Goal: Task Accomplishment & Management: Manage account settings

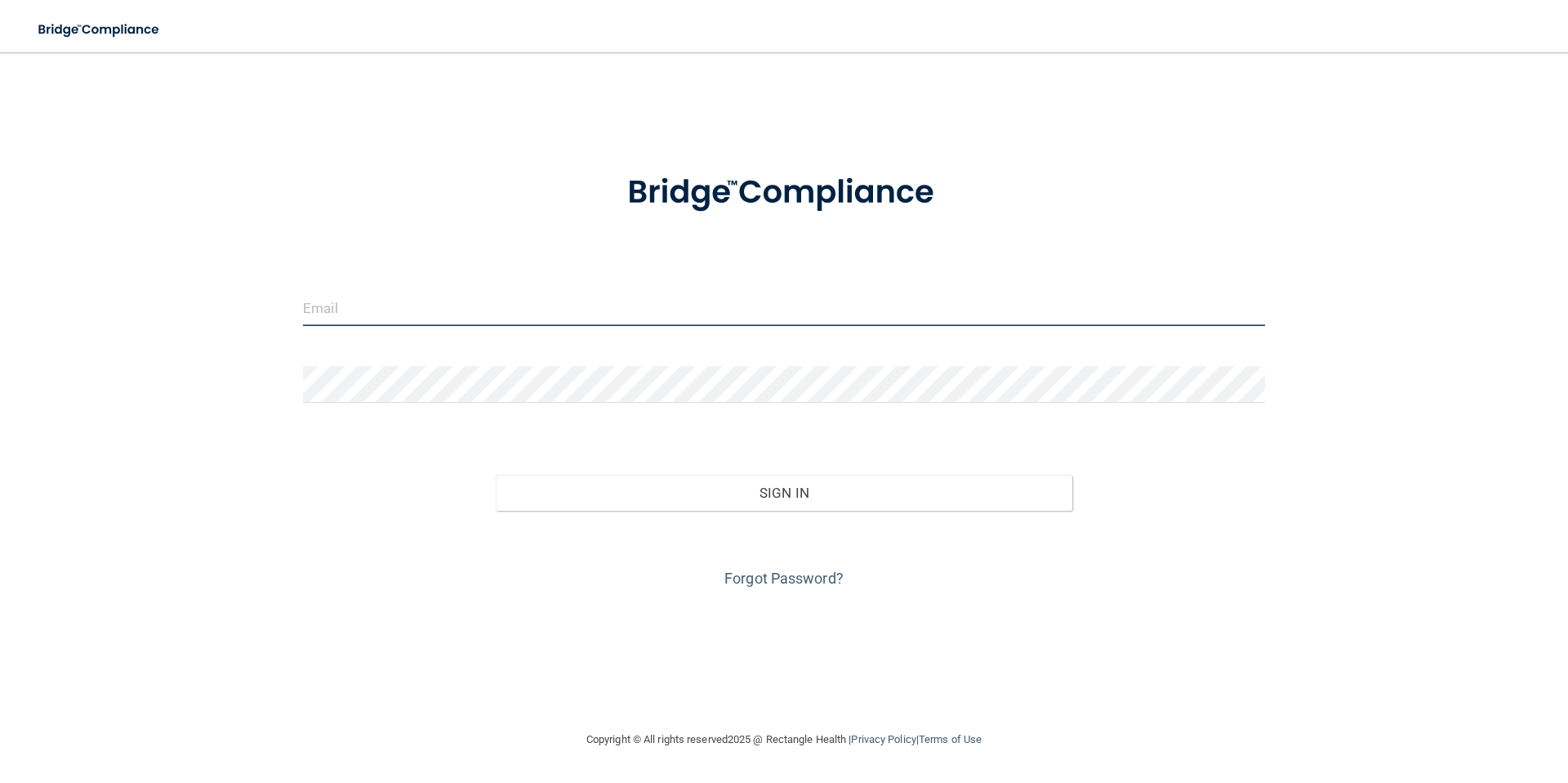
click at [407, 298] on input "email" at bounding box center [784, 307] width 962 height 37
click at [589, 299] on input "email" at bounding box center [784, 307] width 962 height 37
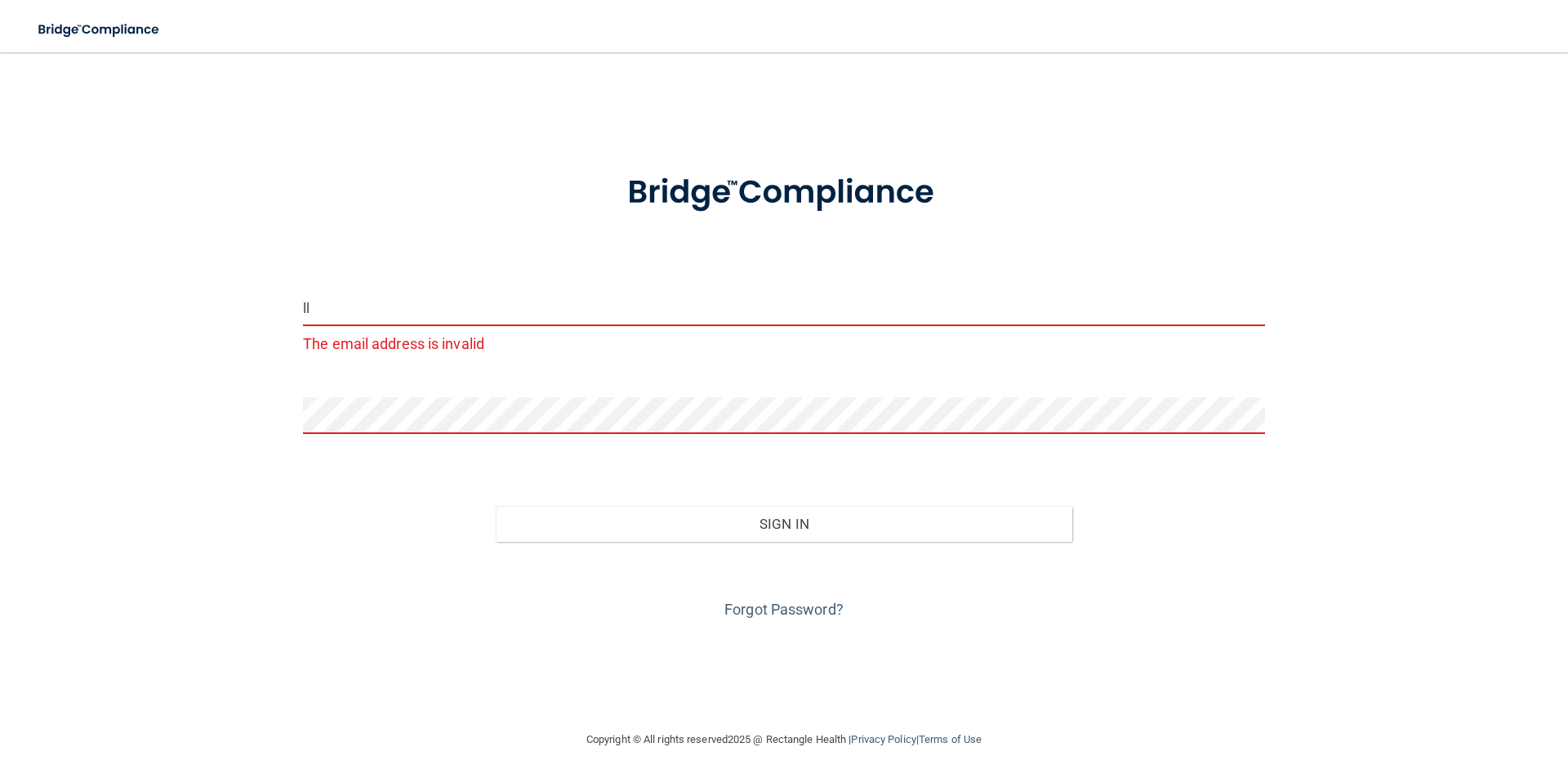
type input "[EMAIL_ADDRESS][DOMAIN_NAME]"
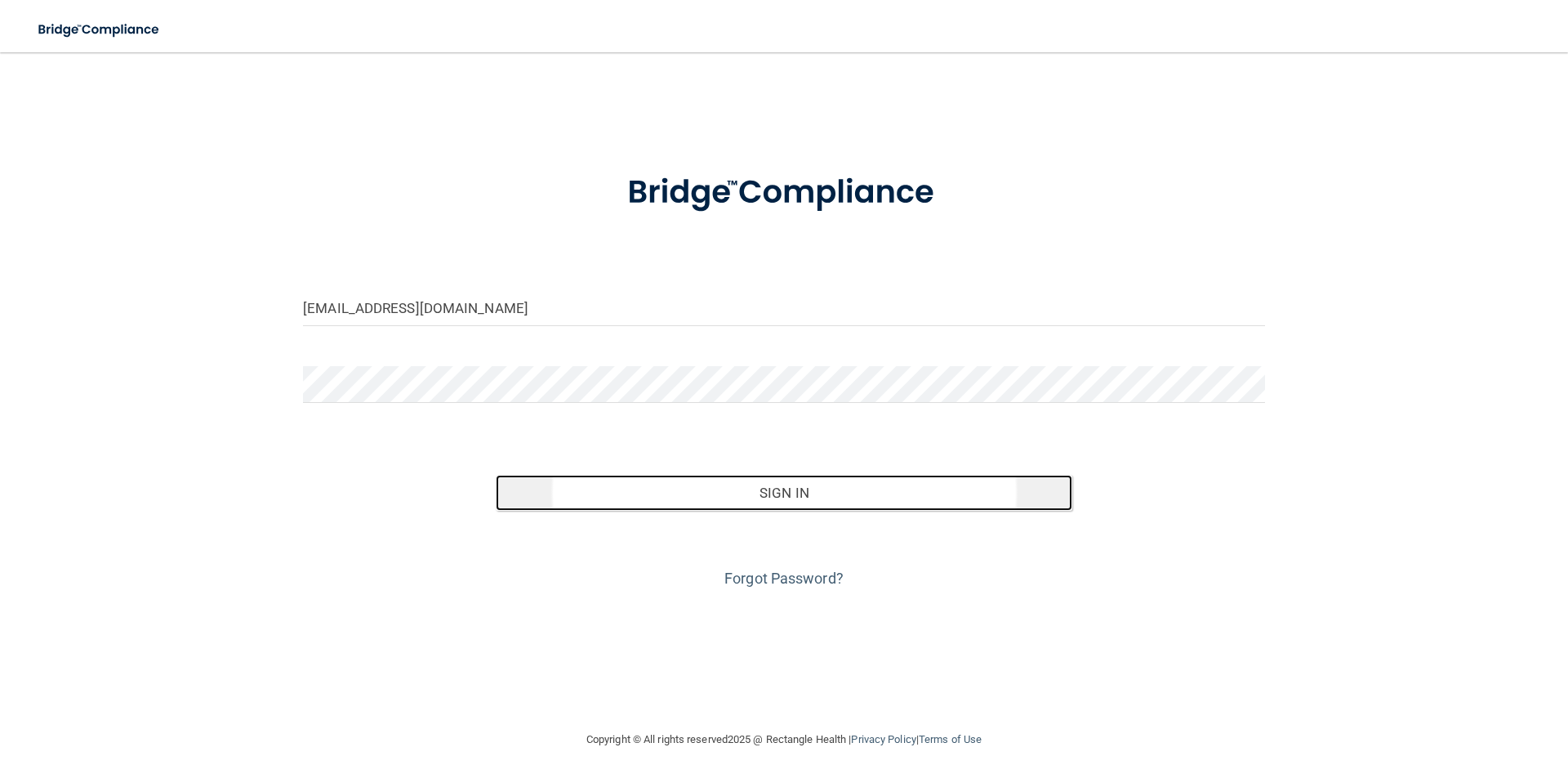
click at [815, 495] on button "Sign In" at bounding box center [784, 492] width 577 height 36
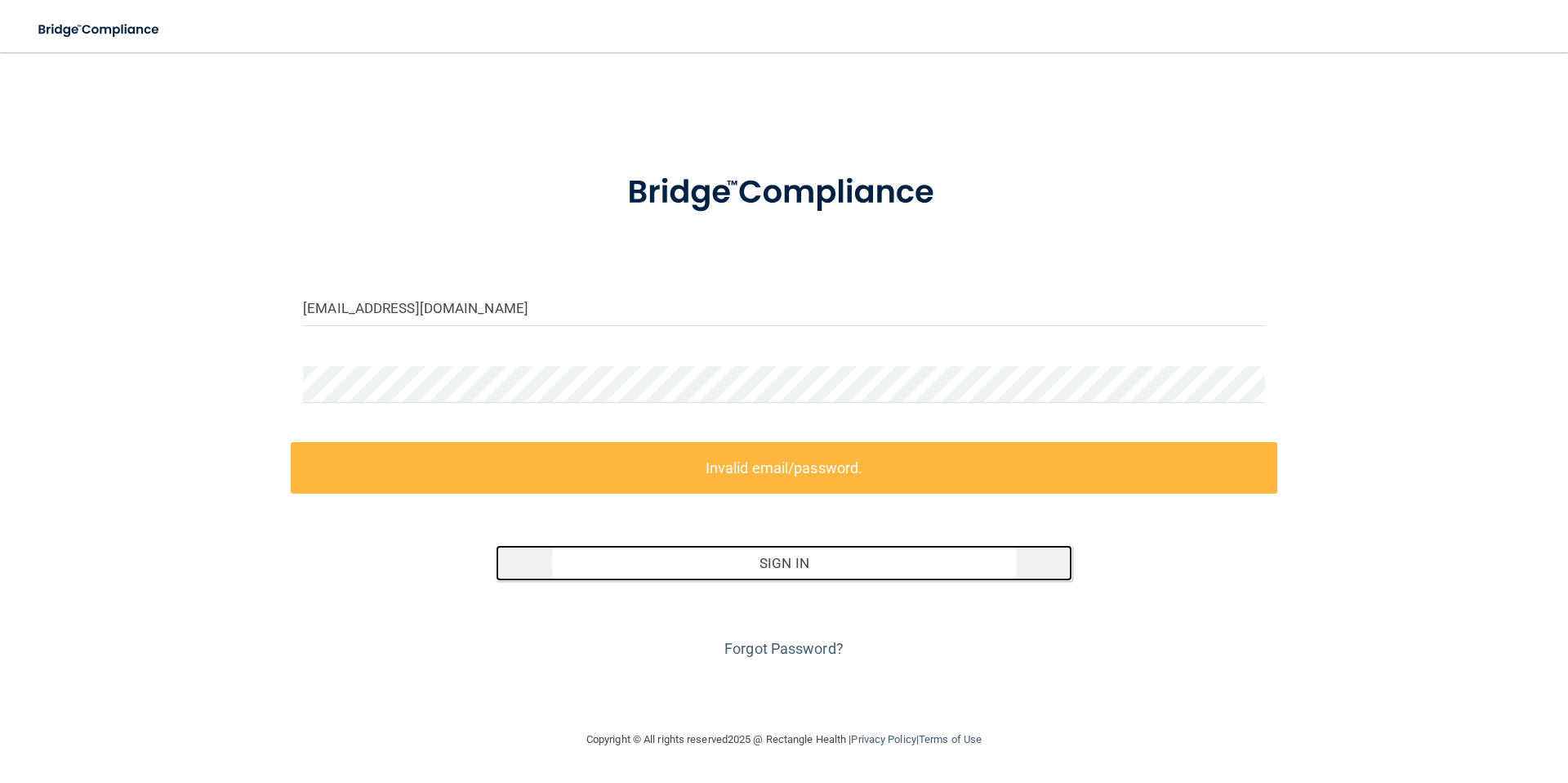
click at [818, 568] on button "Sign In" at bounding box center [784, 562] width 577 height 36
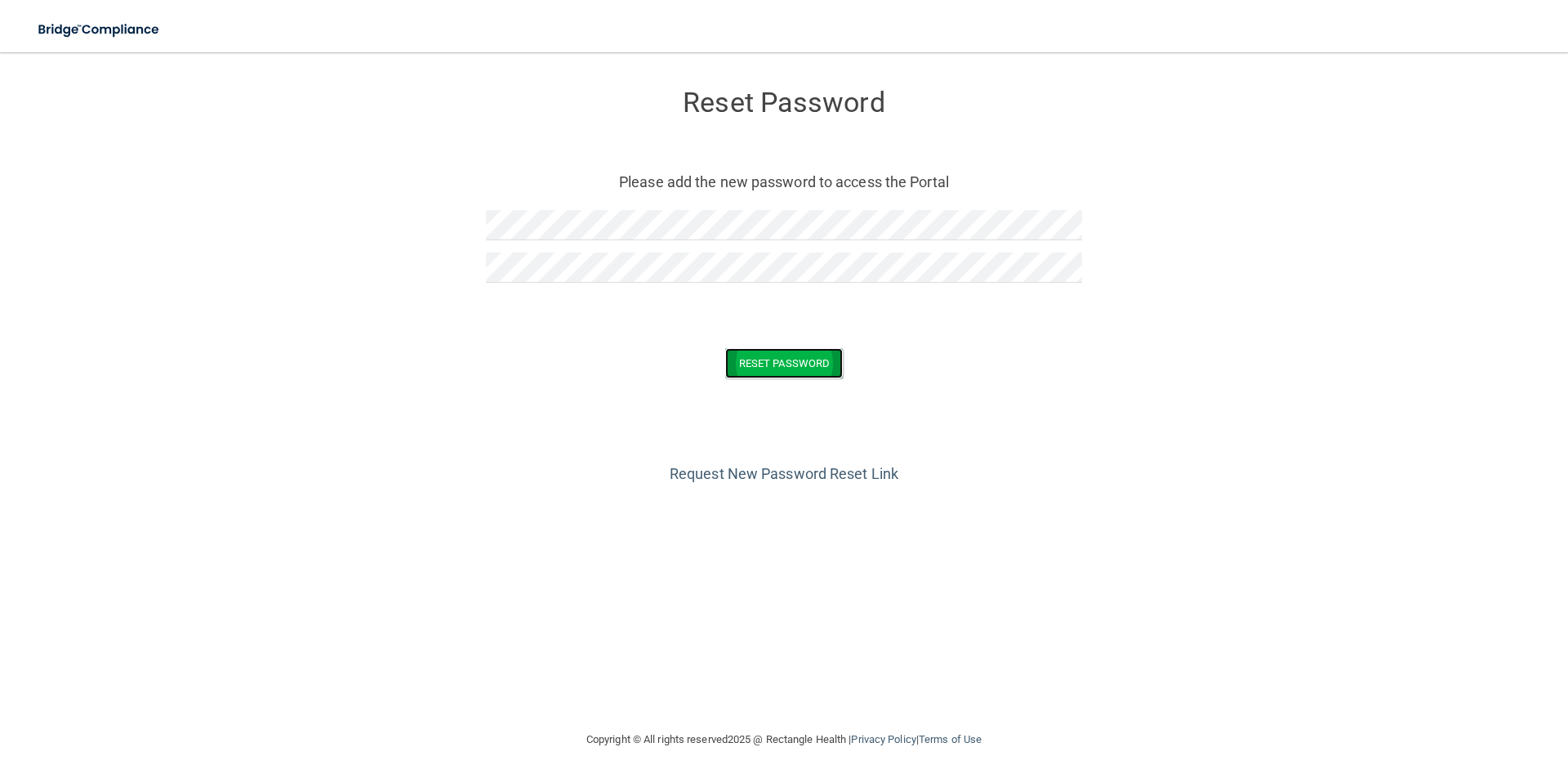
click at [784, 367] on button "Reset Password" at bounding box center [784, 363] width 118 height 30
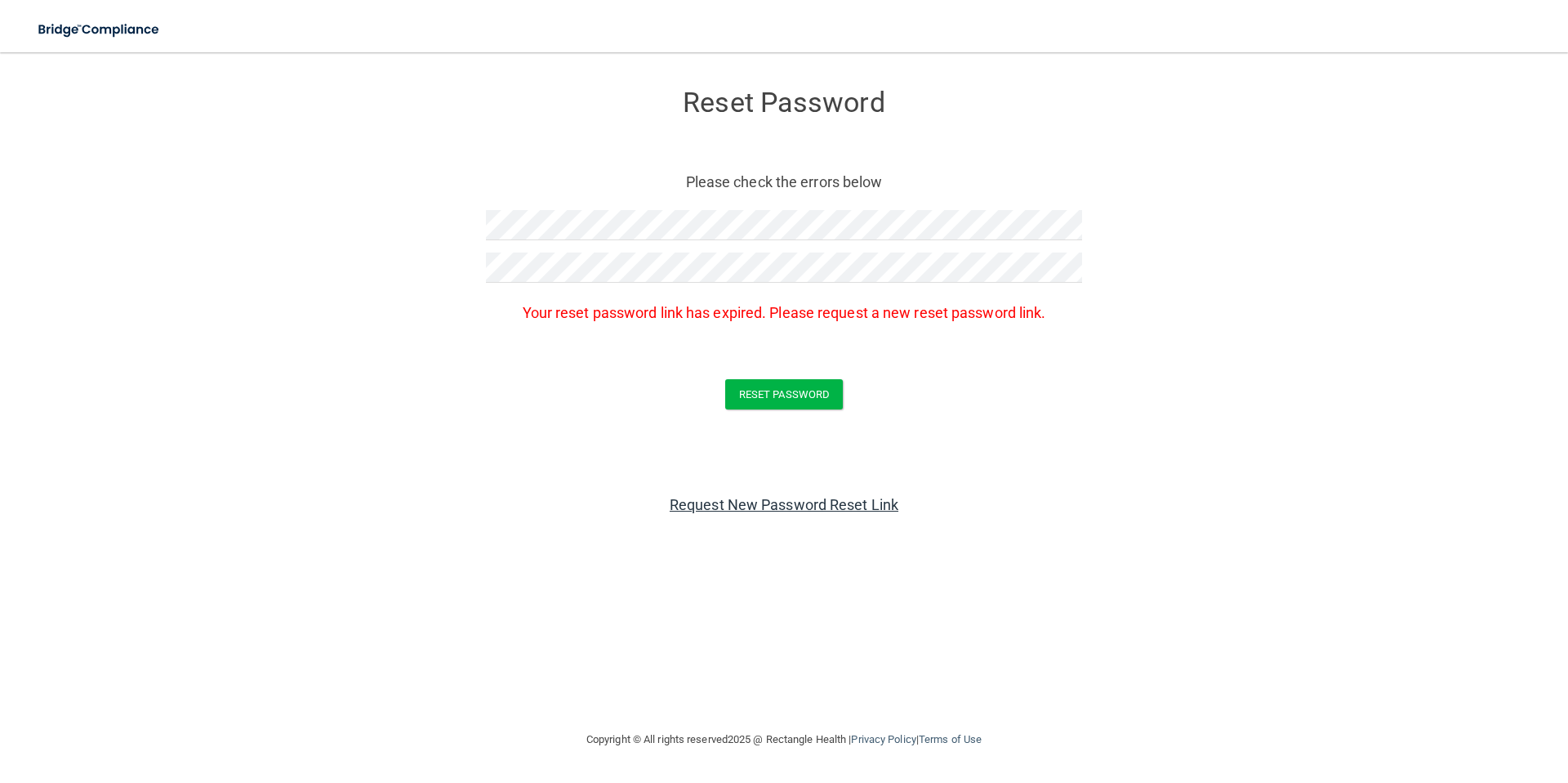
click at [750, 506] on link "Request New Password Reset Link" at bounding box center [784, 504] width 228 height 17
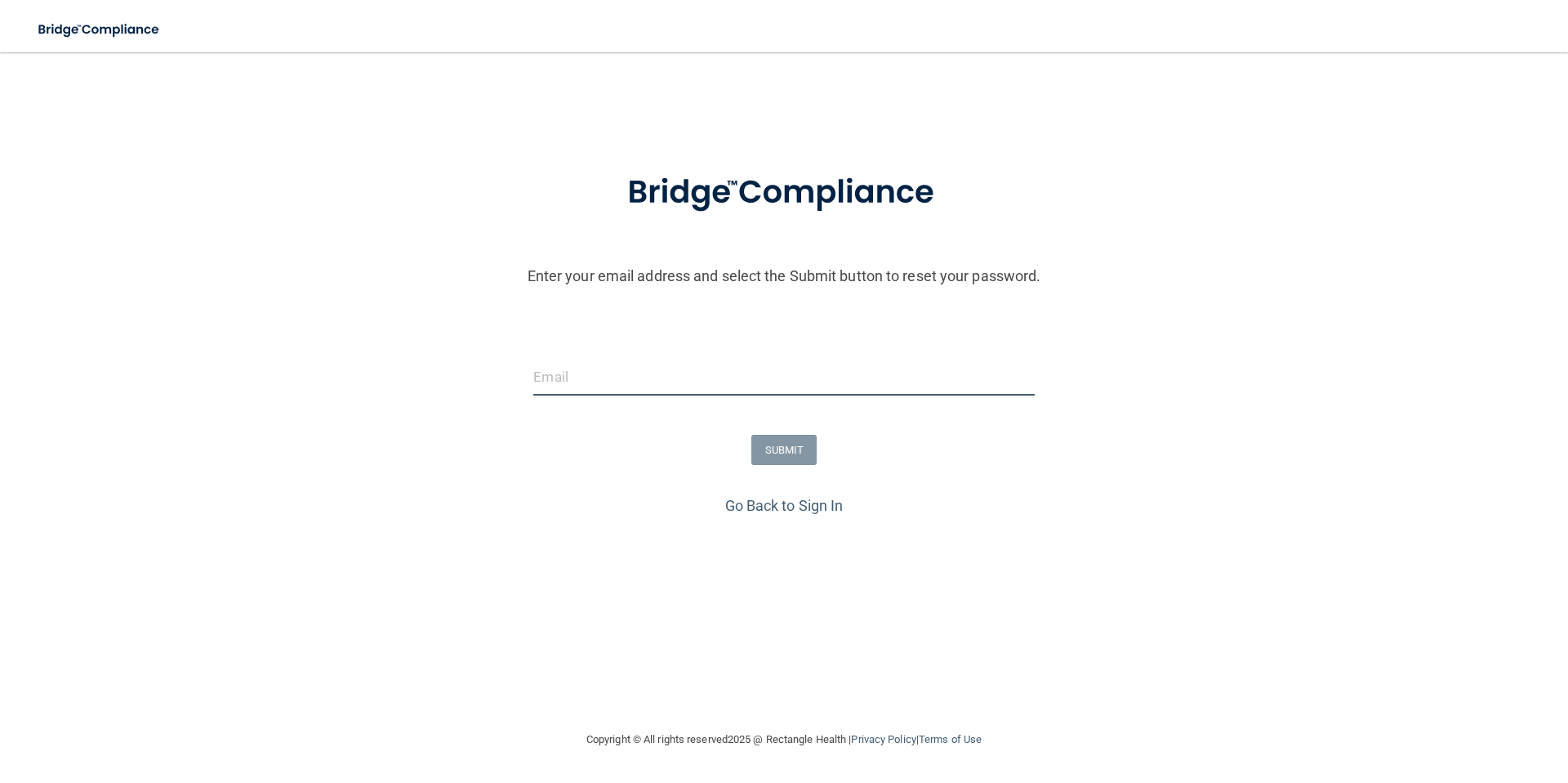
click at [618, 384] on input "email" at bounding box center [783, 377] width 500 height 37
type input "[EMAIL_ADDRESS][DOMAIN_NAME]"
click at [792, 451] on button "SUBMIT" at bounding box center [784, 450] width 66 height 30
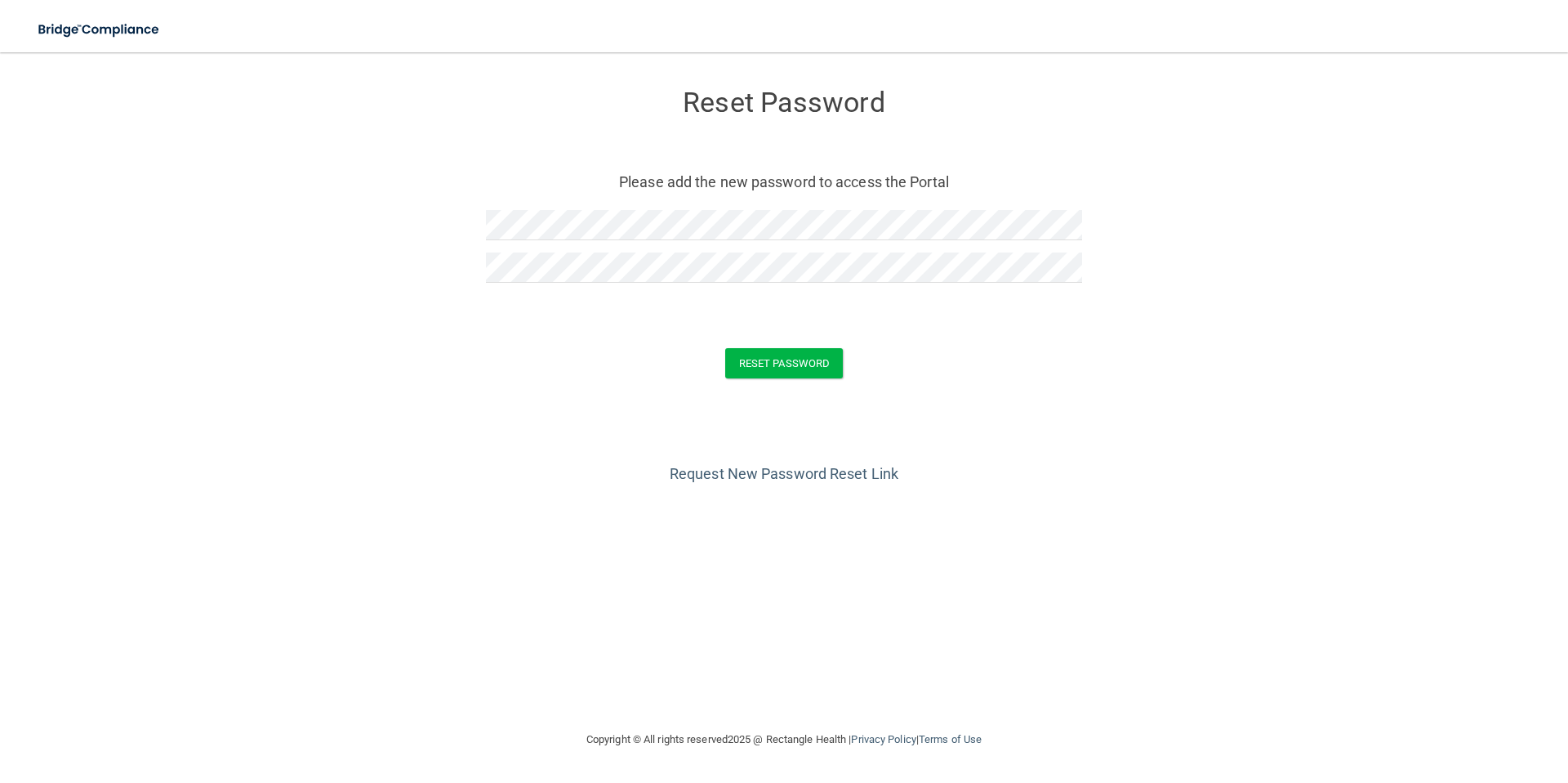
drag, startPoint x: 1093, startPoint y: 315, endPoint x: 905, endPoint y: 337, distance: 189.3
click at [1093, 315] on form "Reset Password Please add the new password to access the Portal Reset Password …" at bounding box center [784, 236] width 1502 height 337
click at [769, 369] on button "Reset Password" at bounding box center [784, 363] width 118 height 30
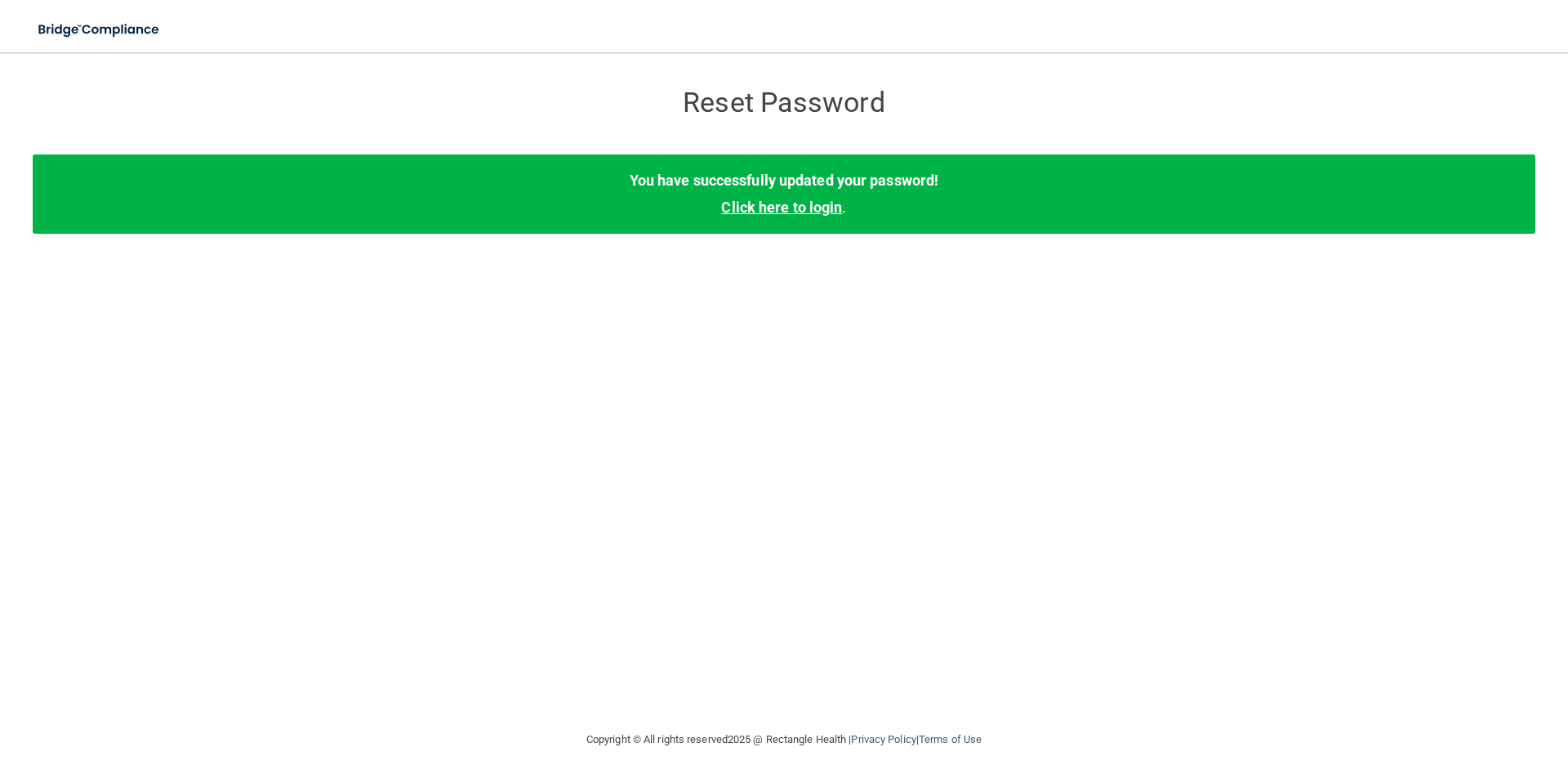
click at [766, 213] on link "Click here to login" at bounding box center [781, 206] width 120 height 17
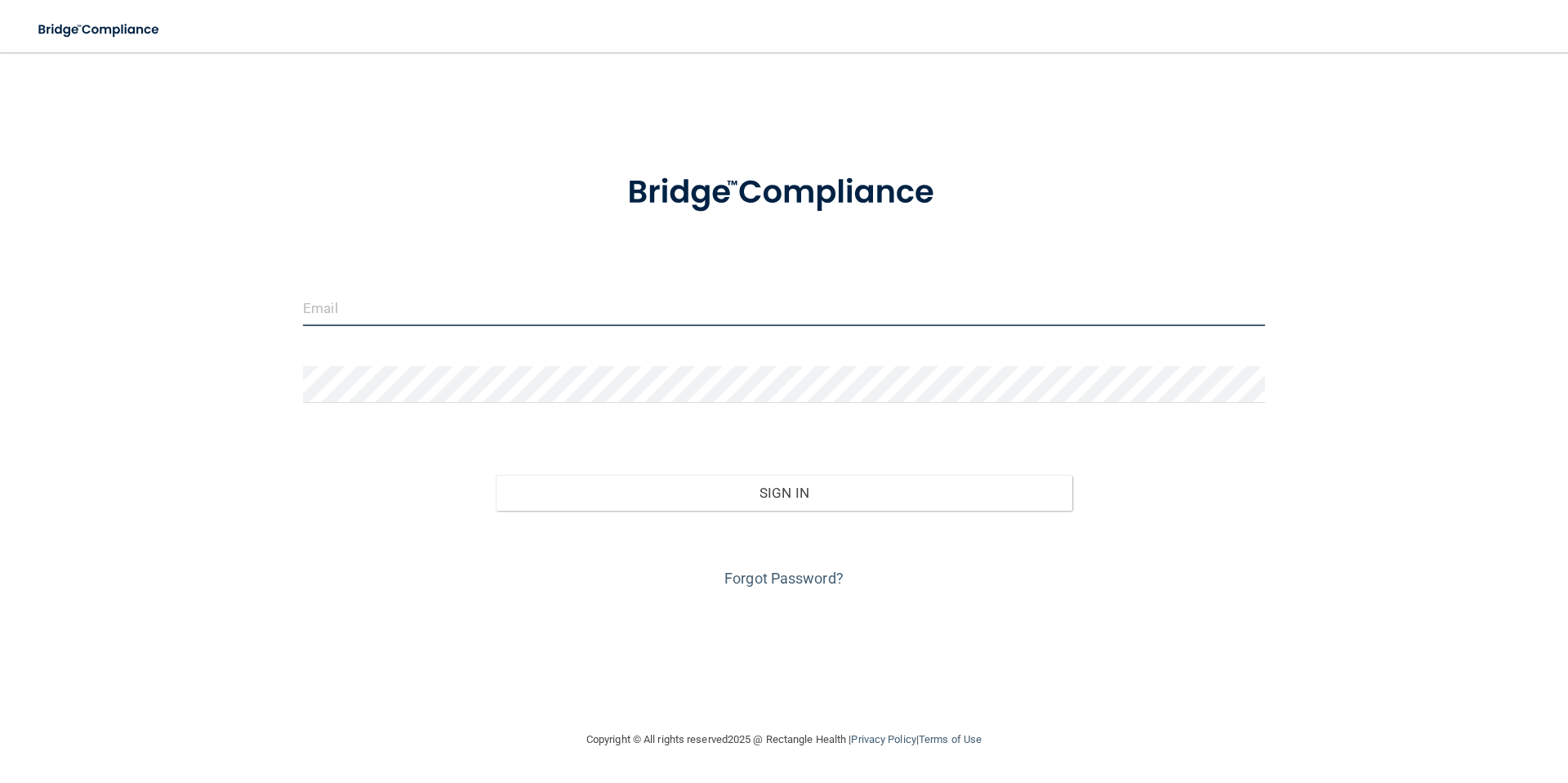
click at [461, 306] on input "email" at bounding box center [784, 307] width 962 height 37
click at [500, 310] on input "email" at bounding box center [784, 307] width 962 height 37
type input "[EMAIL_ADDRESS][DOMAIN_NAME]"
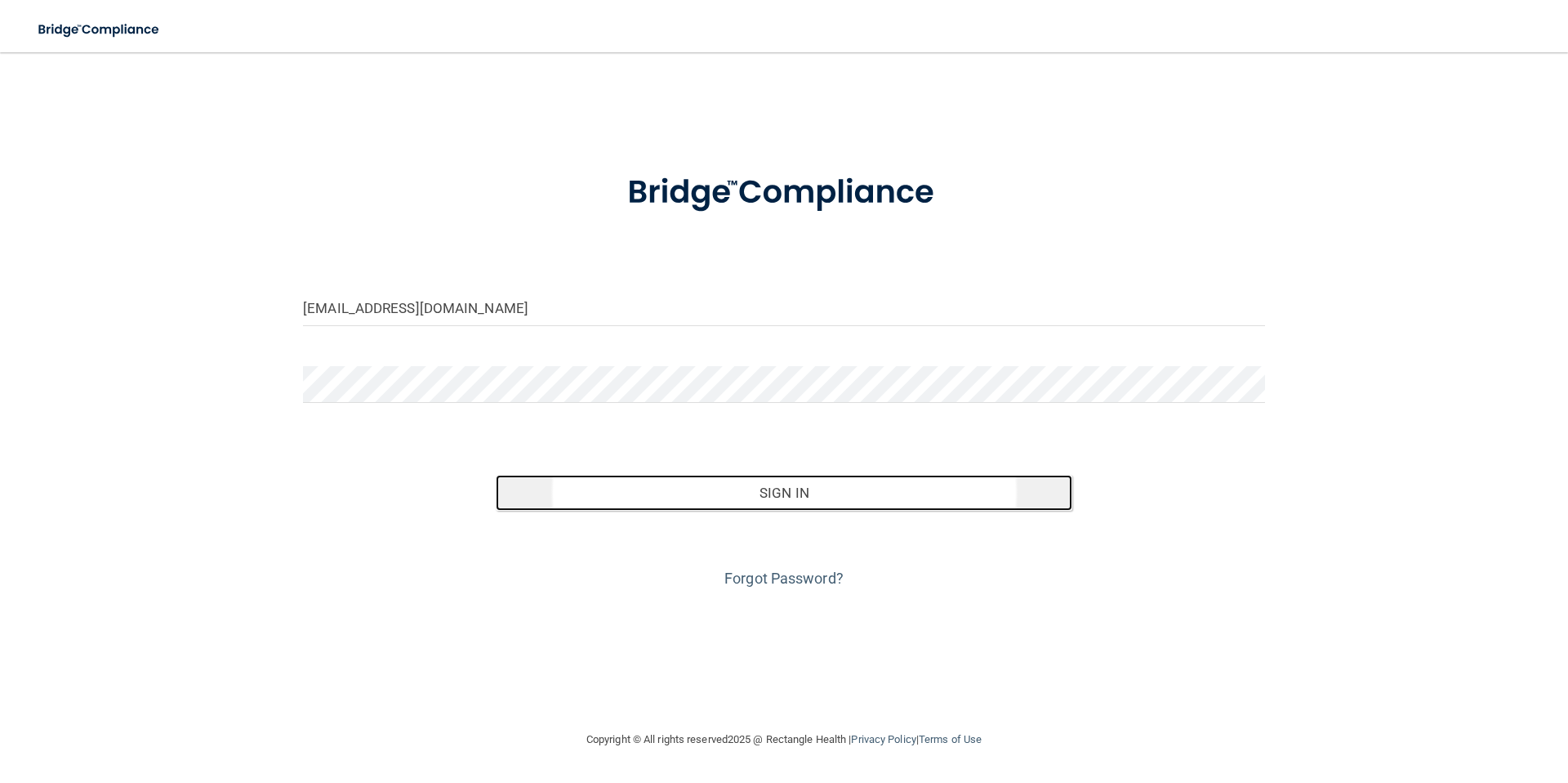
click at [772, 493] on button "Sign In" at bounding box center [784, 492] width 577 height 36
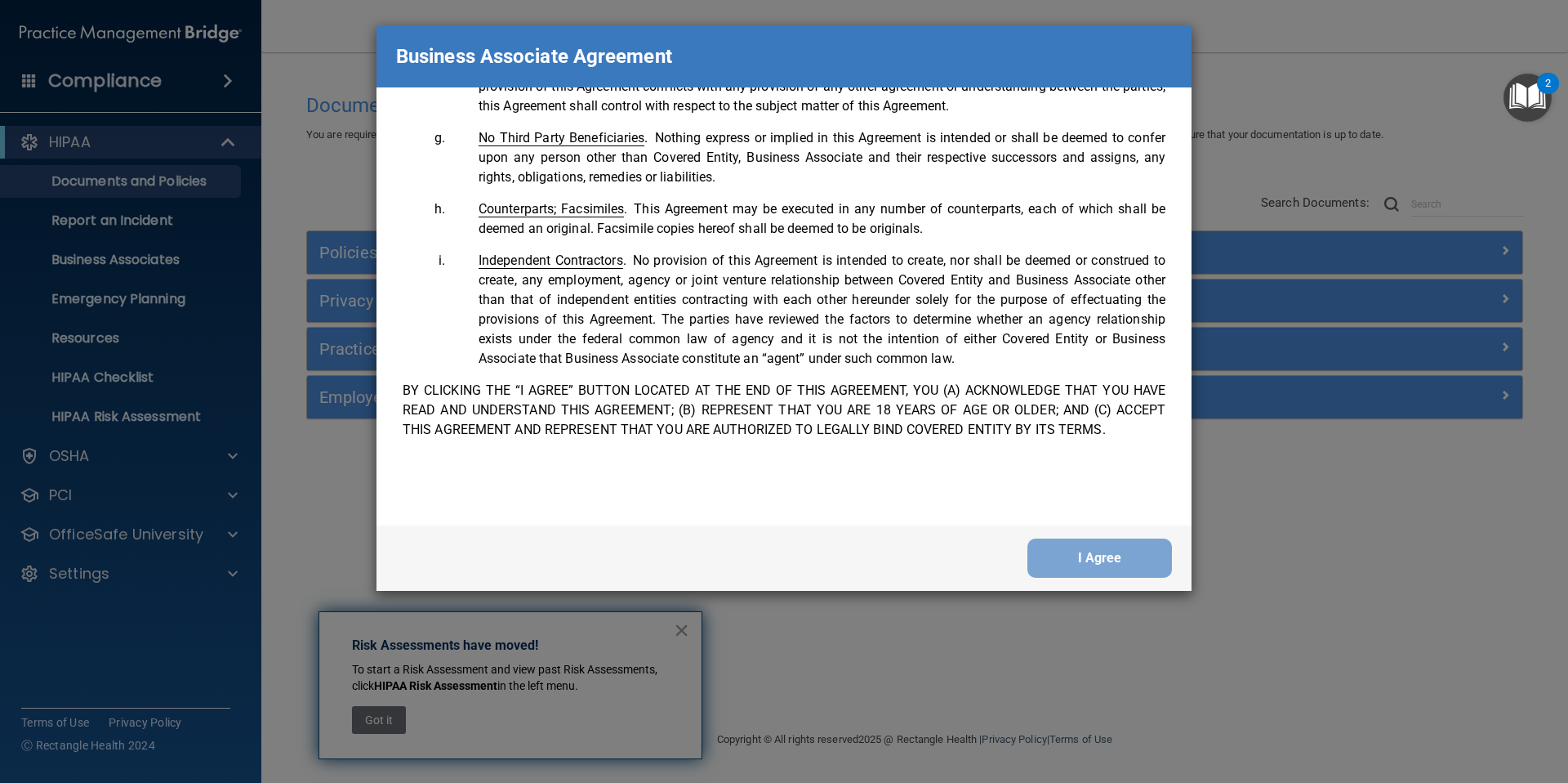
scroll to position [3331, 0]
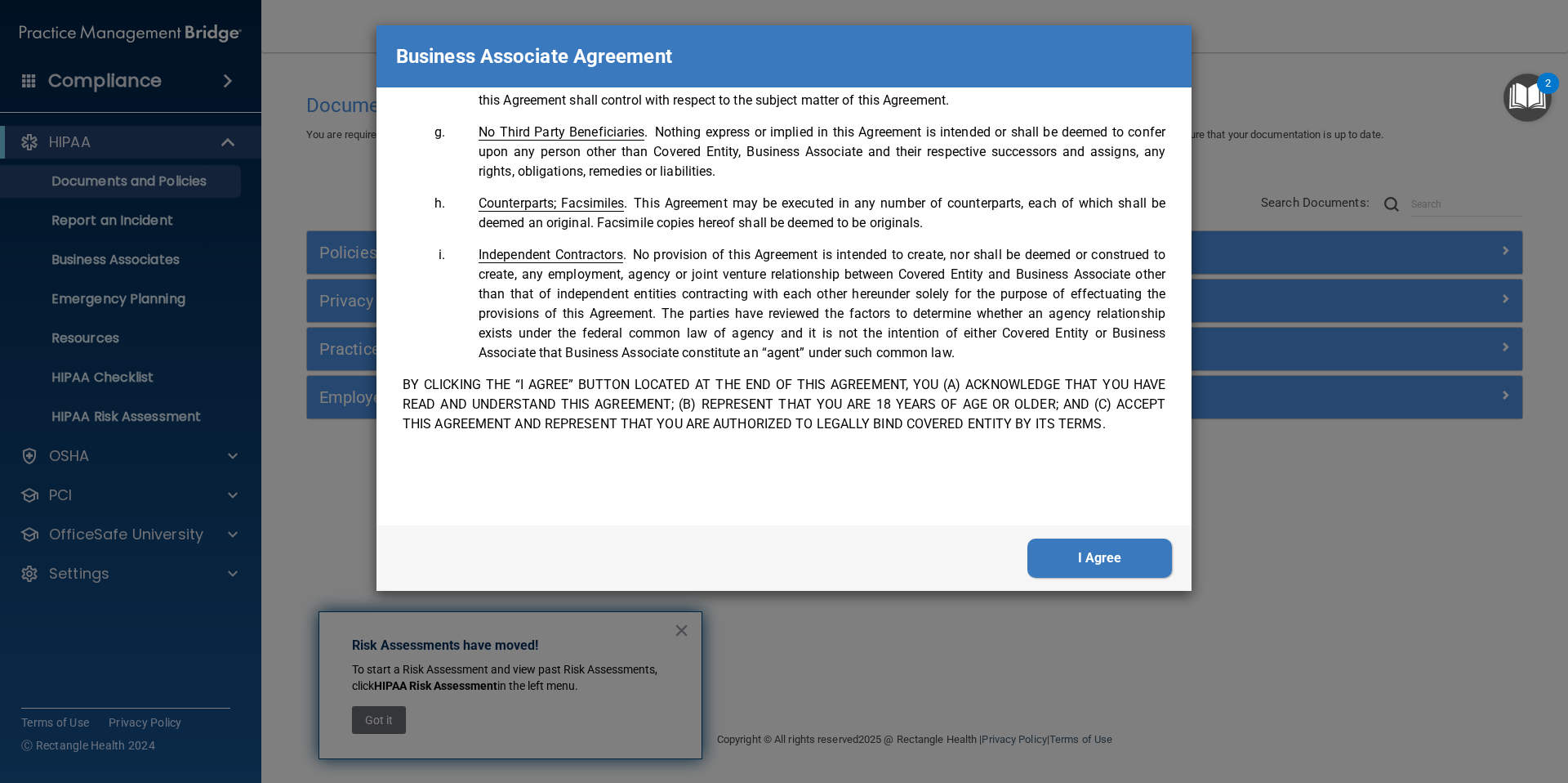
click at [1084, 555] on button "I Agree" at bounding box center [1099, 558] width 144 height 39
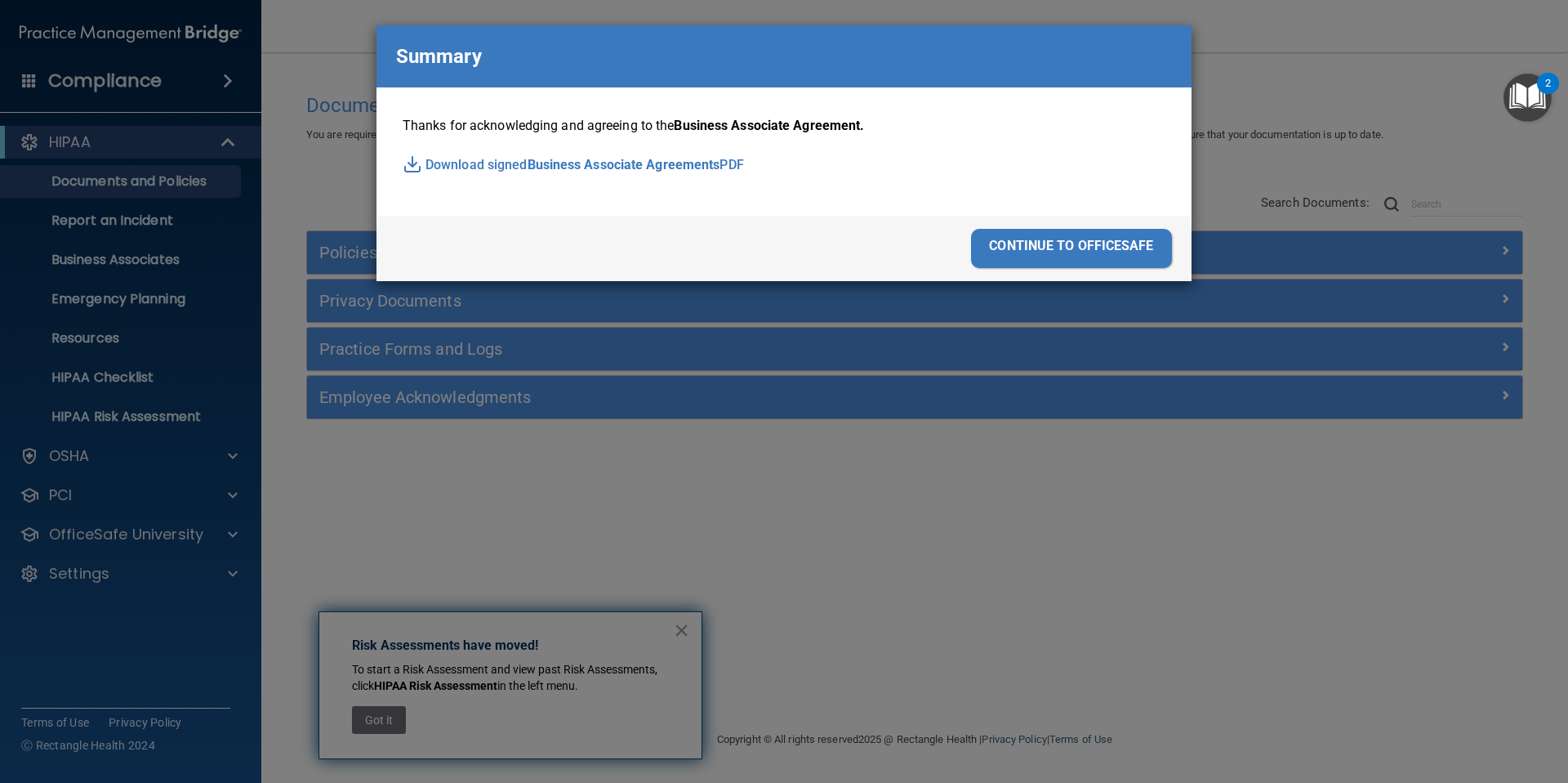
click at [1070, 239] on div "continue to officesafe" at bounding box center [1071, 248] width 201 height 39
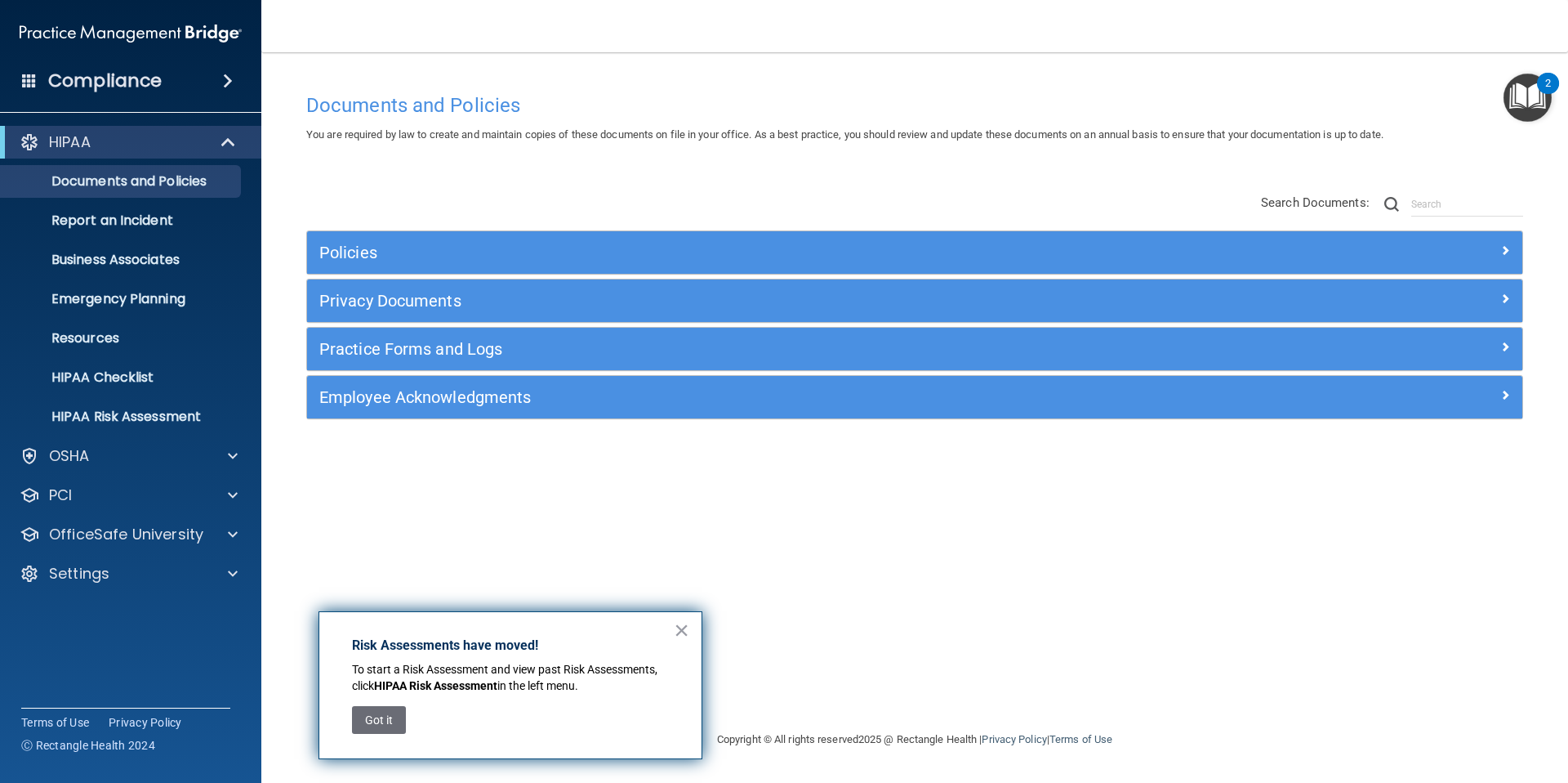
click at [166, 91] on div "Compliance" at bounding box center [130, 81] width 261 height 36
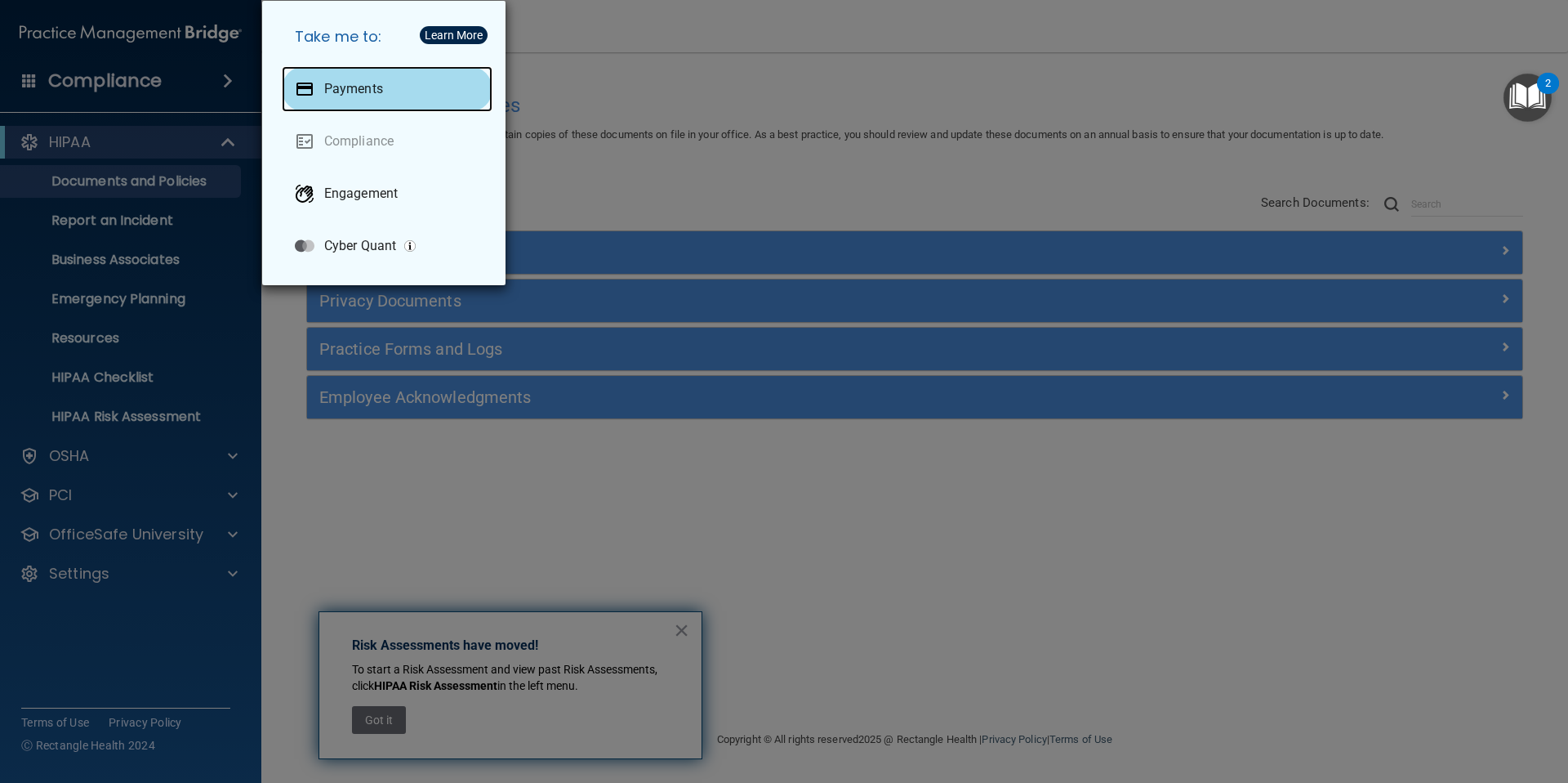
click at [368, 88] on p "Payments" at bounding box center [353, 89] width 58 height 16
click at [1371, 596] on div "Take me to: Payments Compliance Engagement Cyber Quant" at bounding box center [784, 392] width 1568 height 783
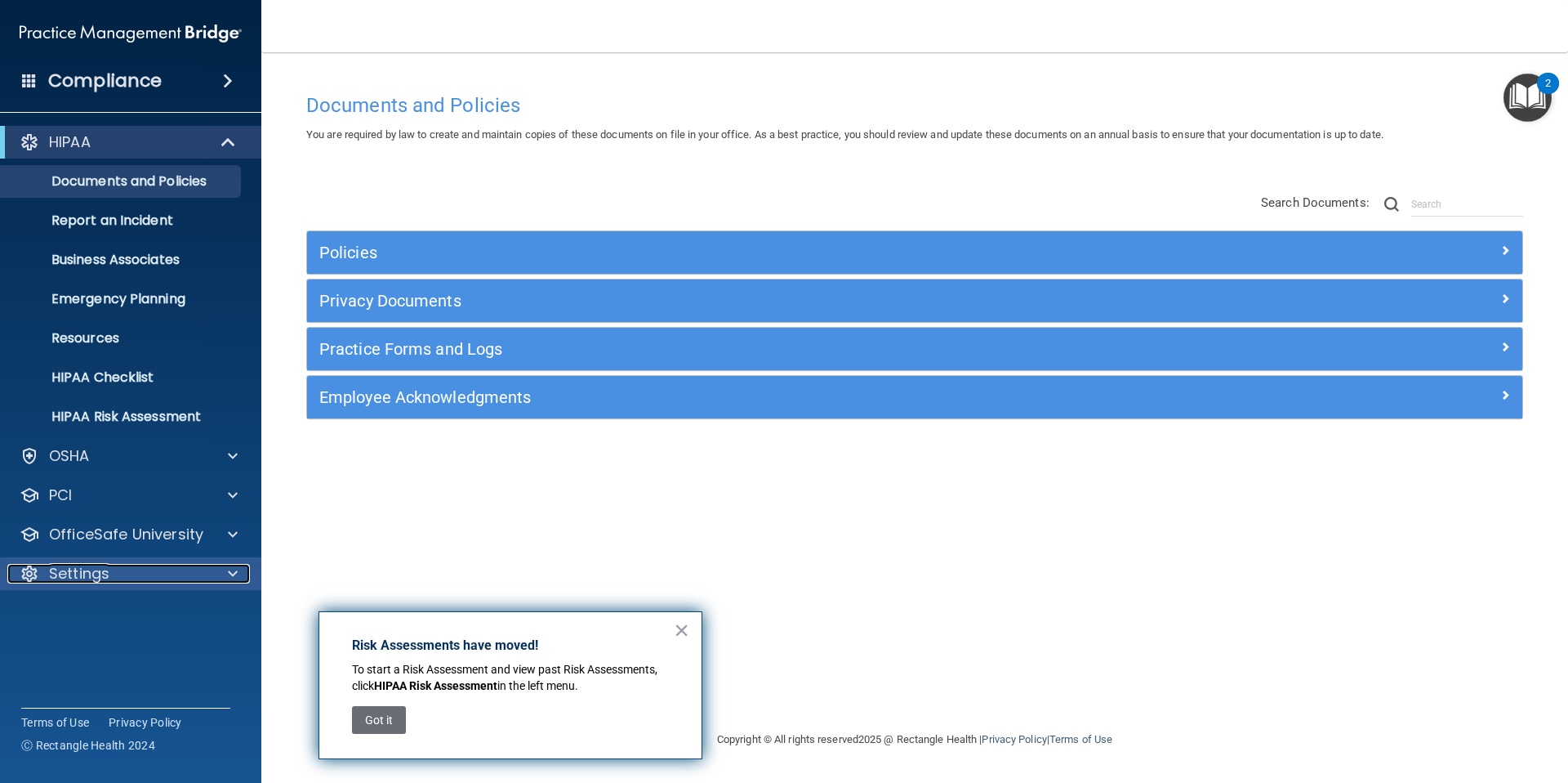
click at [99, 573] on p "Settings" at bounding box center [79, 573] width 60 height 19
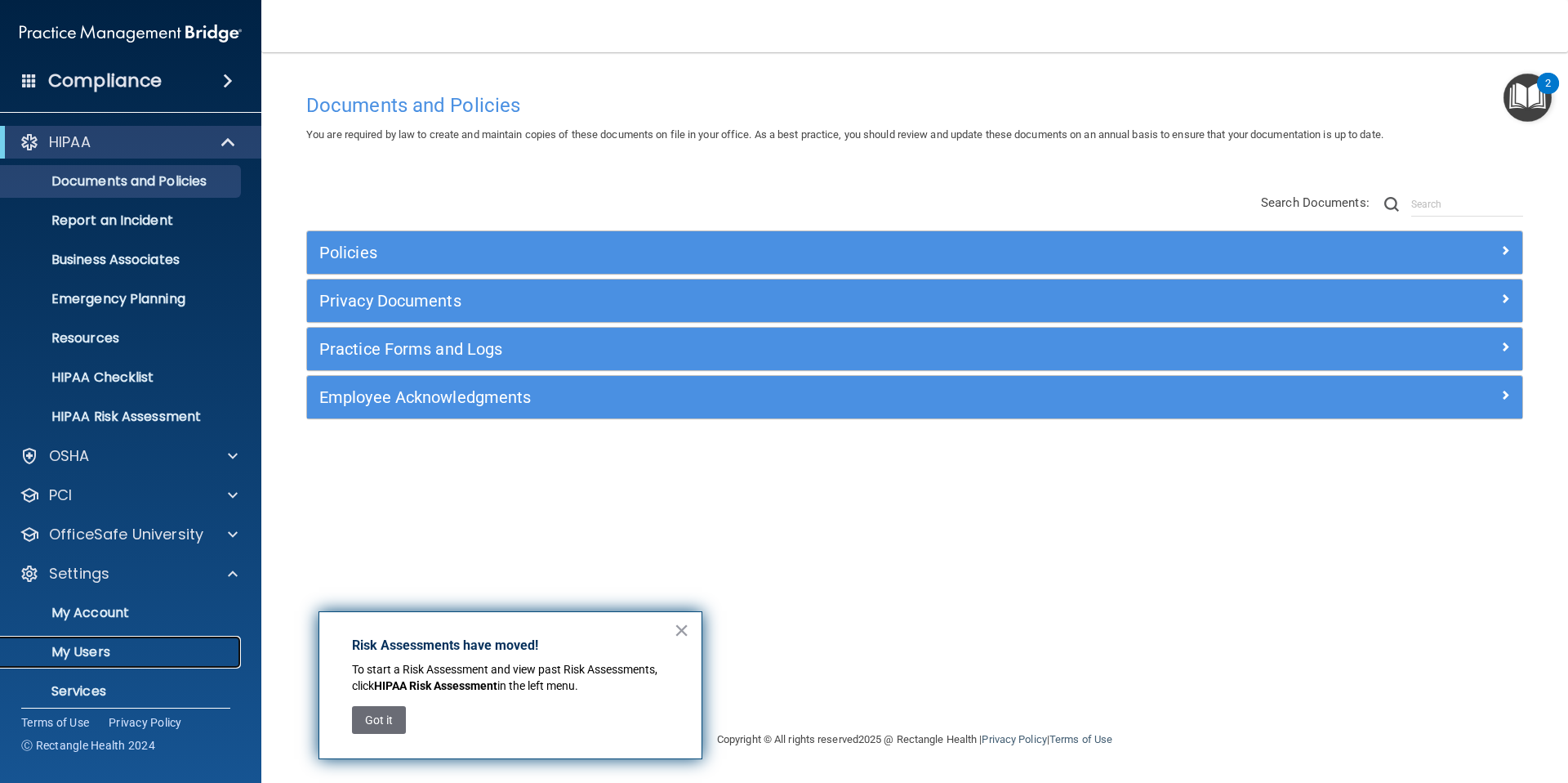
click at [79, 651] on p "My Users" at bounding box center [122, 652] width 223 height 16
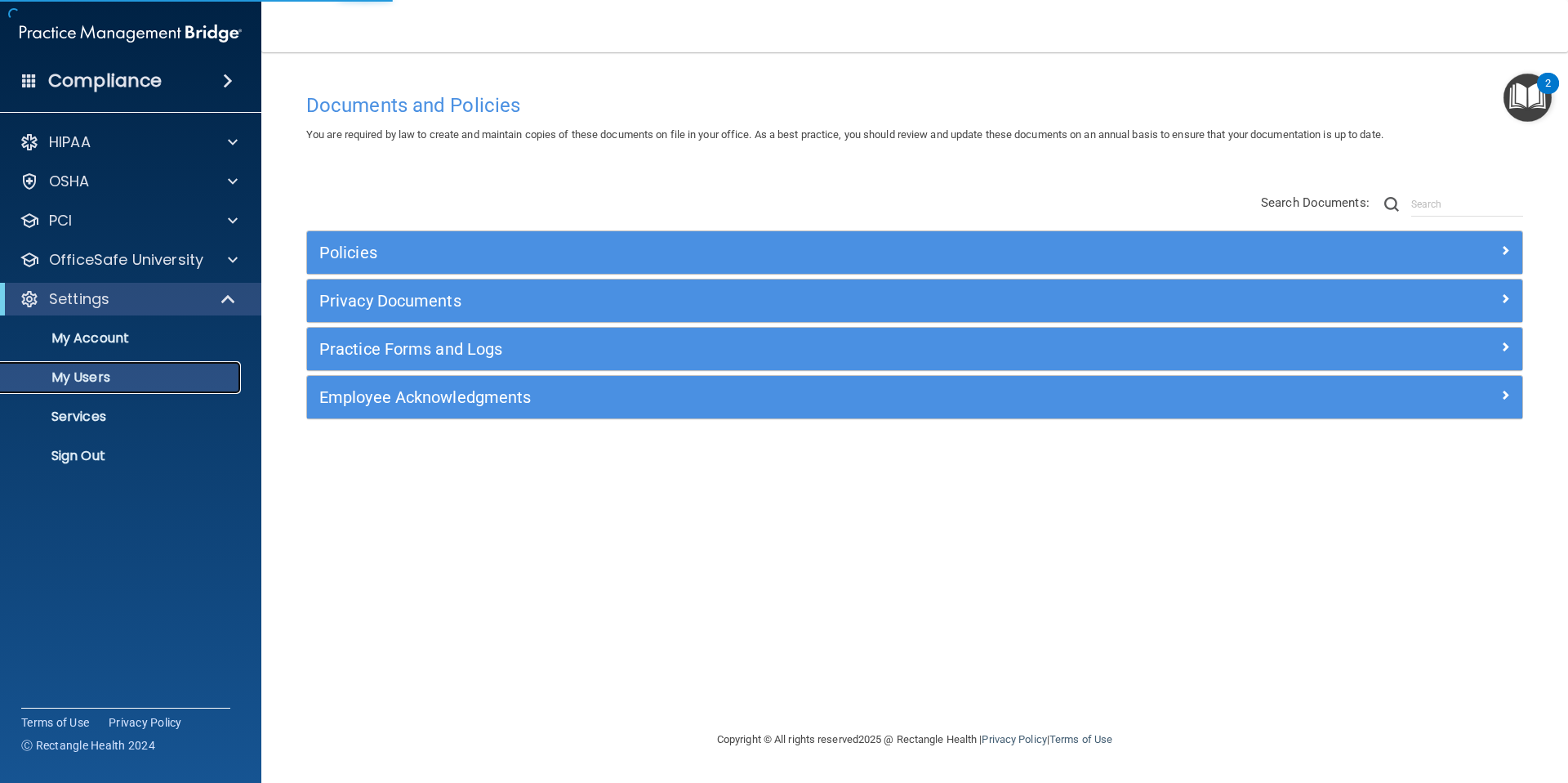
click at [89, 377] on p "My Users" at bounding box center [122, 377] width 223 height 16
select select "20"
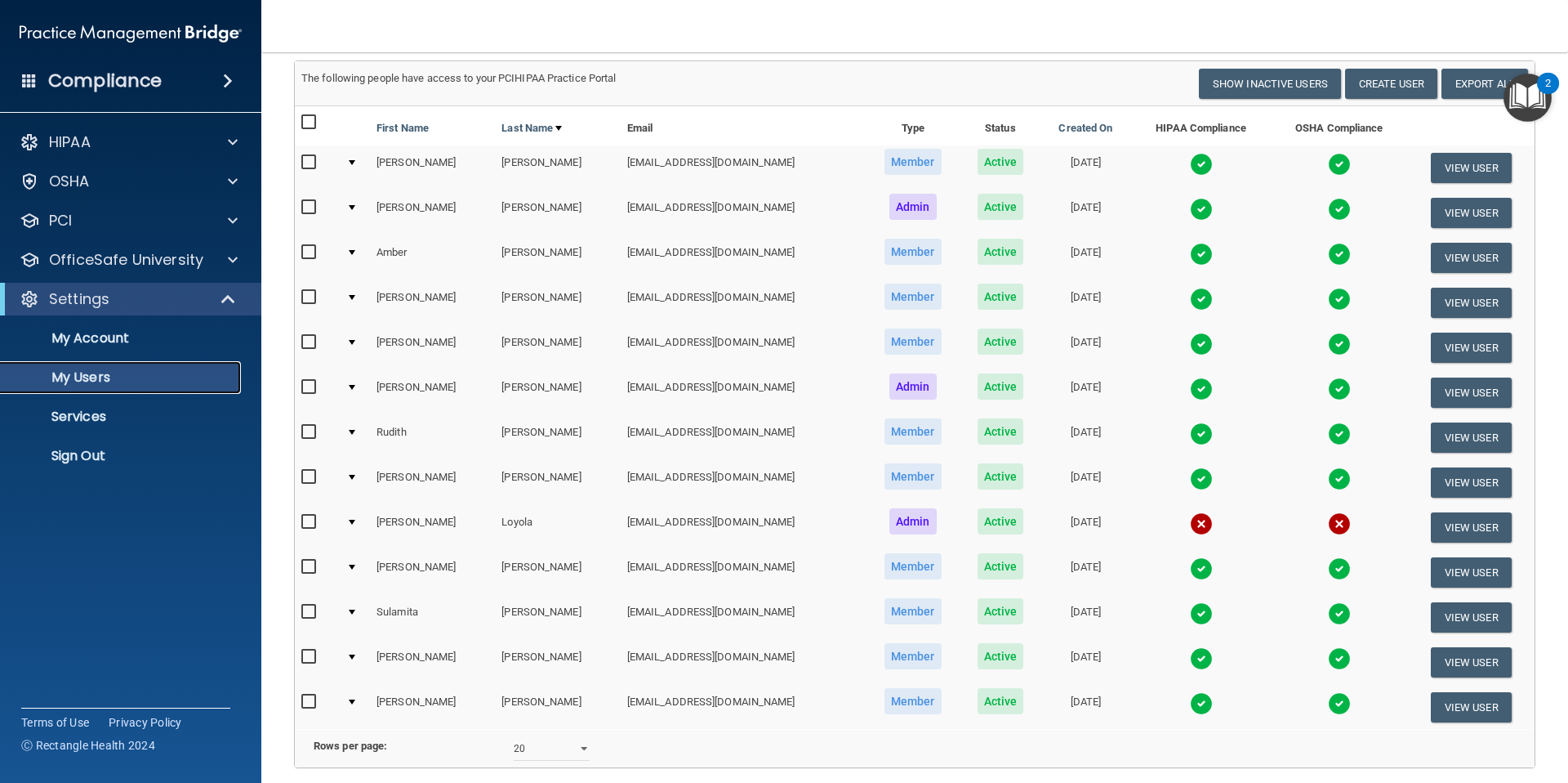
scroll to position [120, 0]
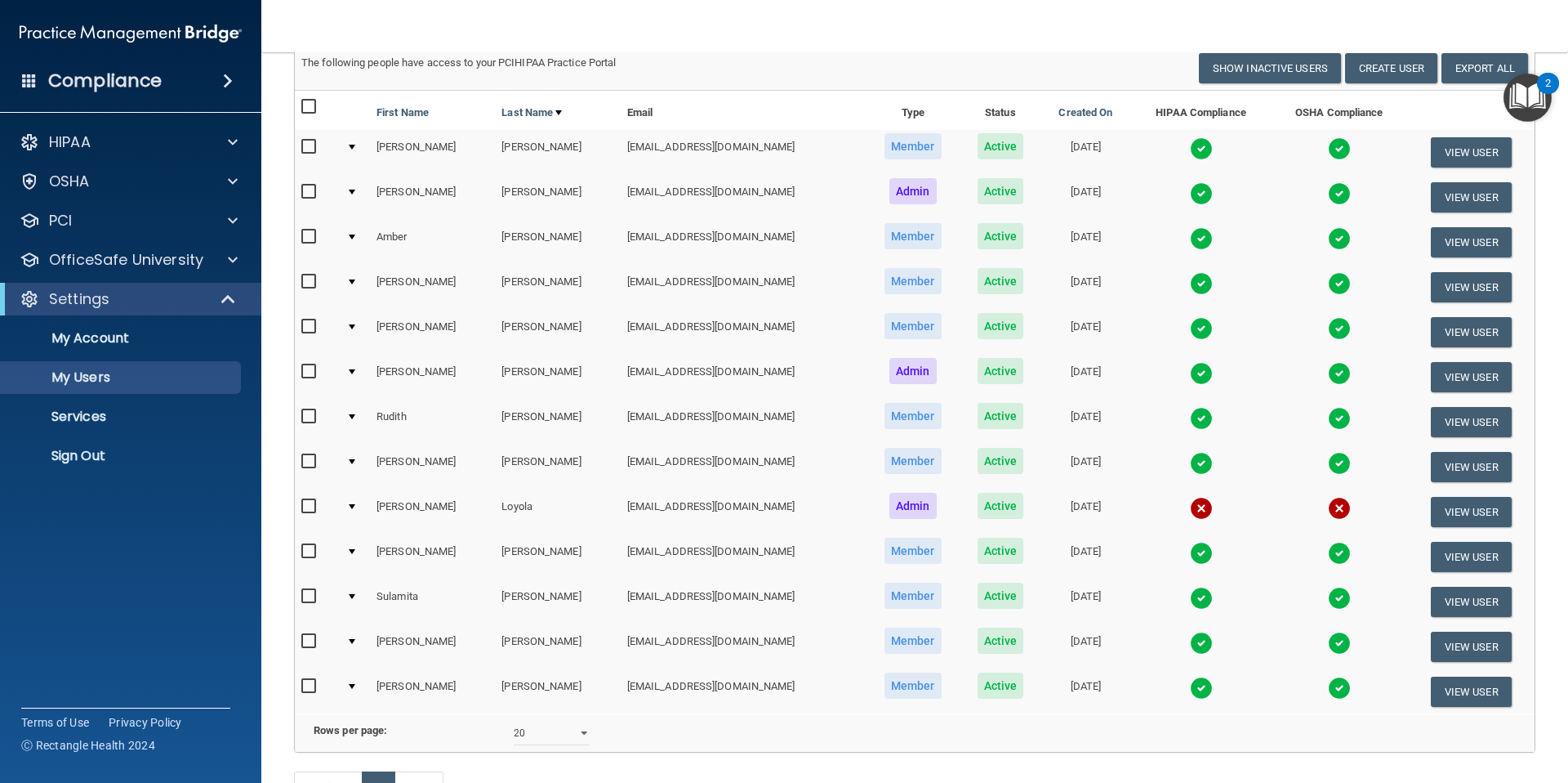
click at [1190, 502] on img at bounding box center [1201, 508] width 23 height 23
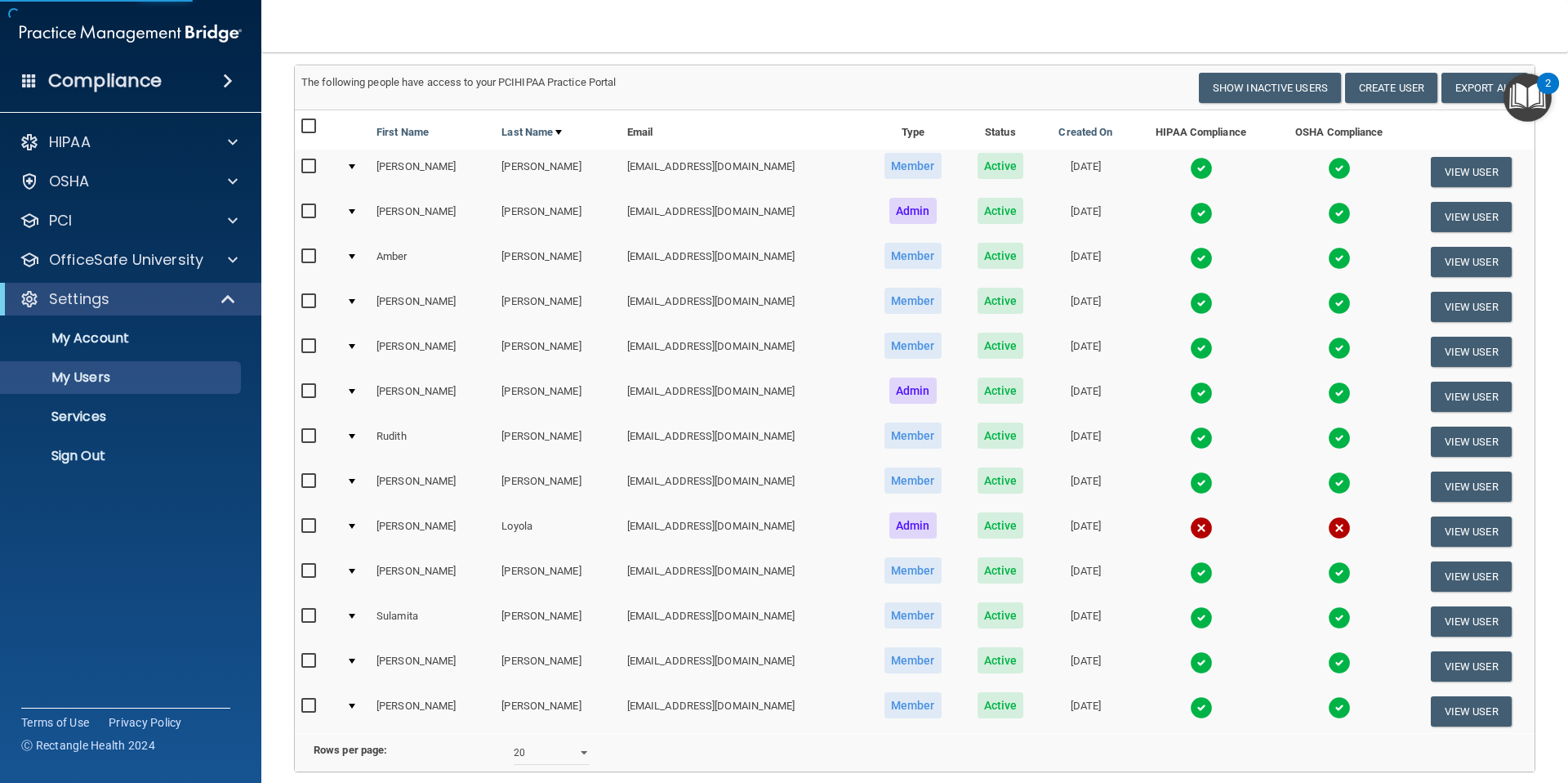
click at [1328, 531] on img at bounding box center [1340, 528] width 23 height 23
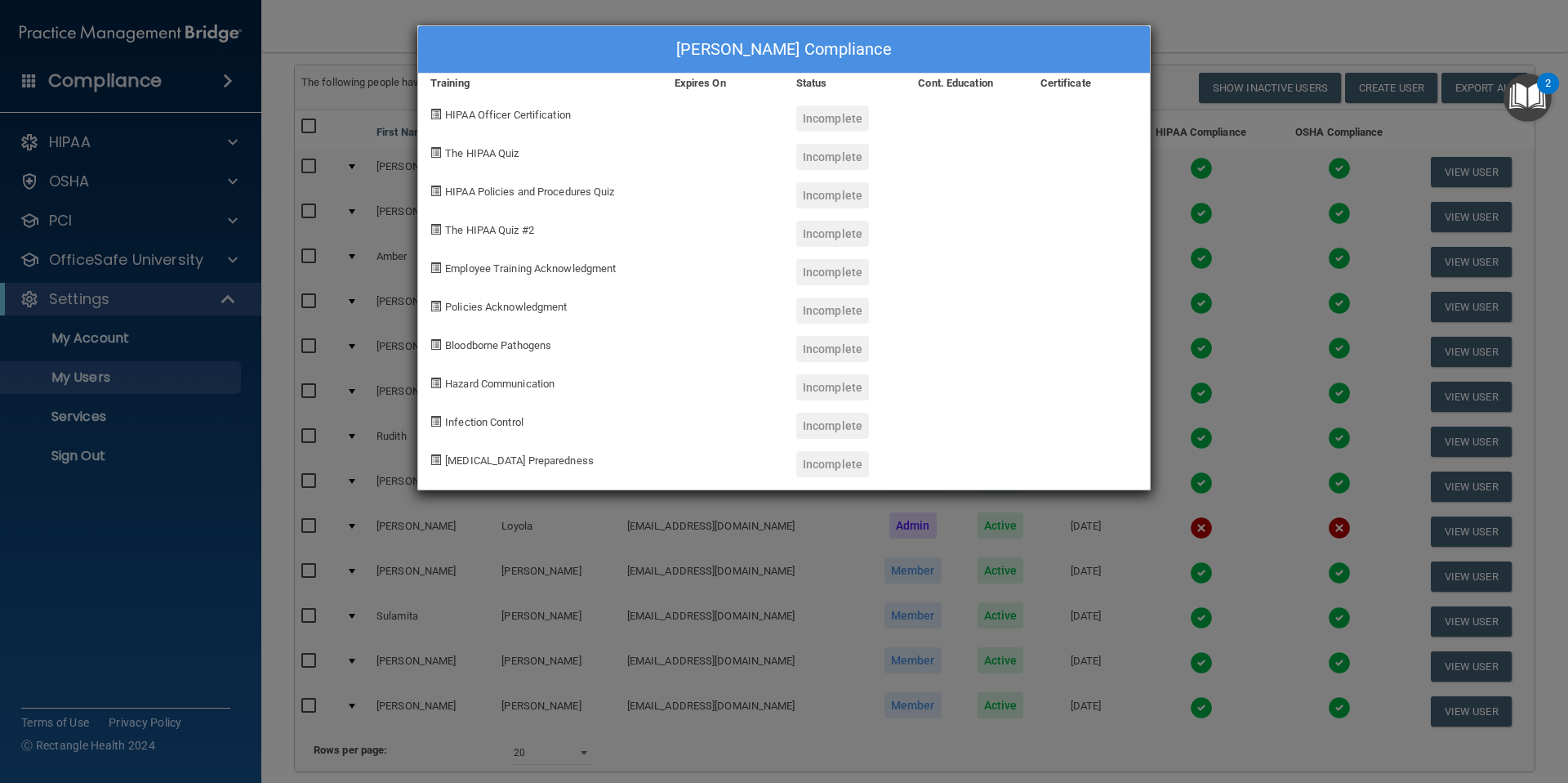
click at [1247, 212] on div "[PERSON_NAME] Compliance Training Expires On Status Cont. Education Certificate…" at bounding box center [784, 392] width 1568 height 783
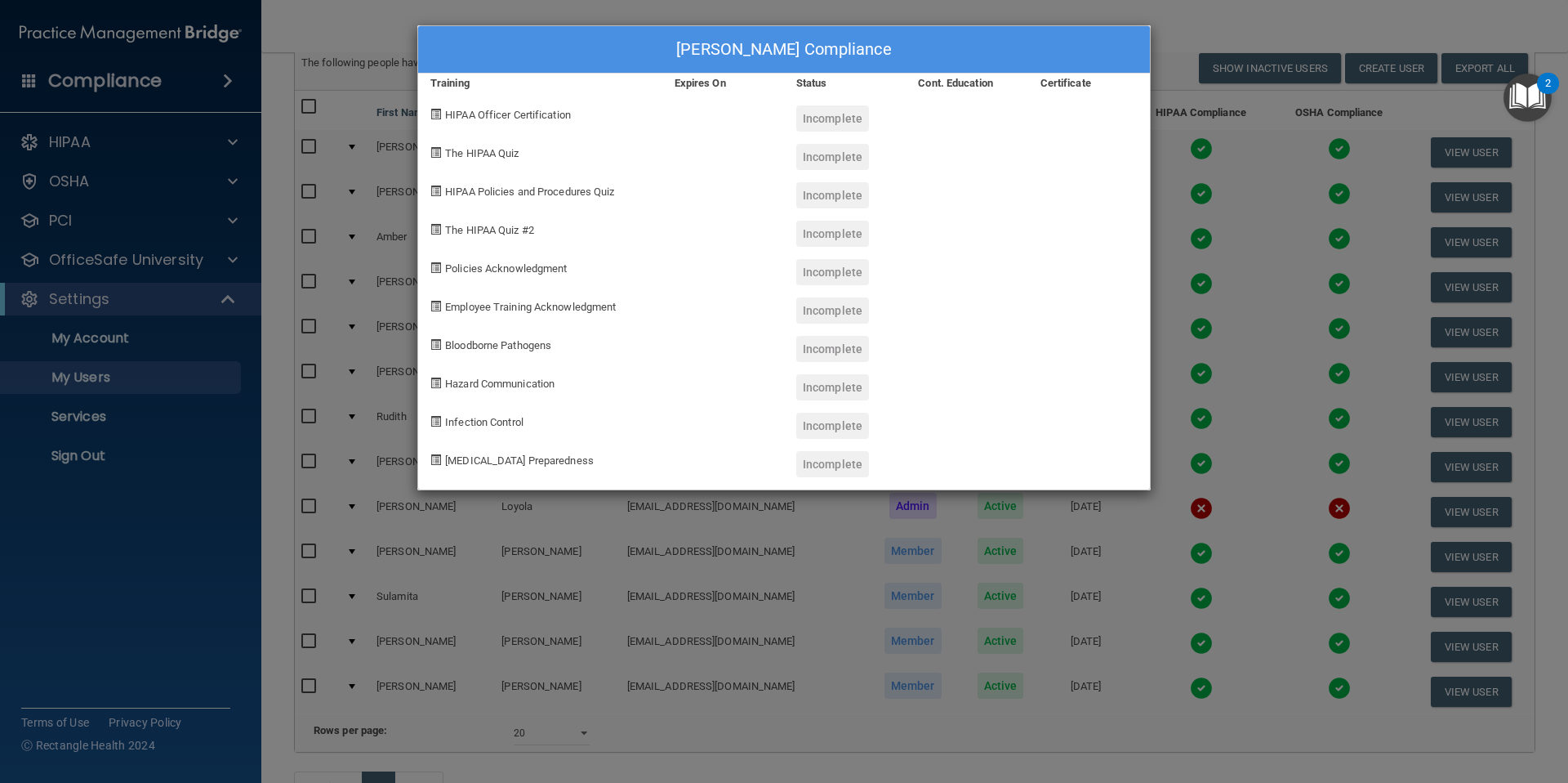
click at [764, 557] on div "[PERSON_NAME] Compliance Training Expires On Status Cont. Education Certificate…" at bounding box center [784, 392] width 1568 height 783
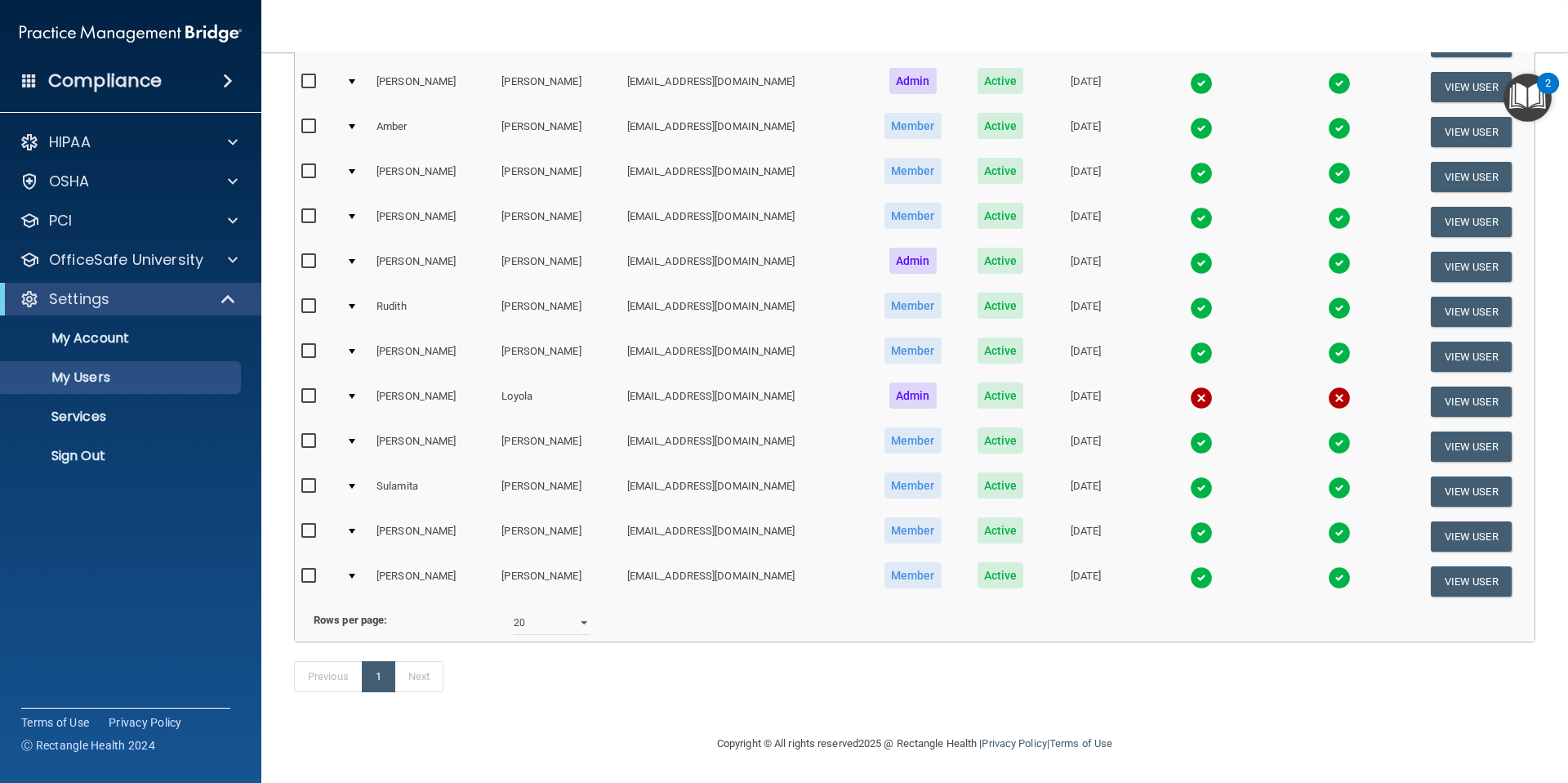
scroll to position [255, 0]
